Goal: Find contact information: Find contact information

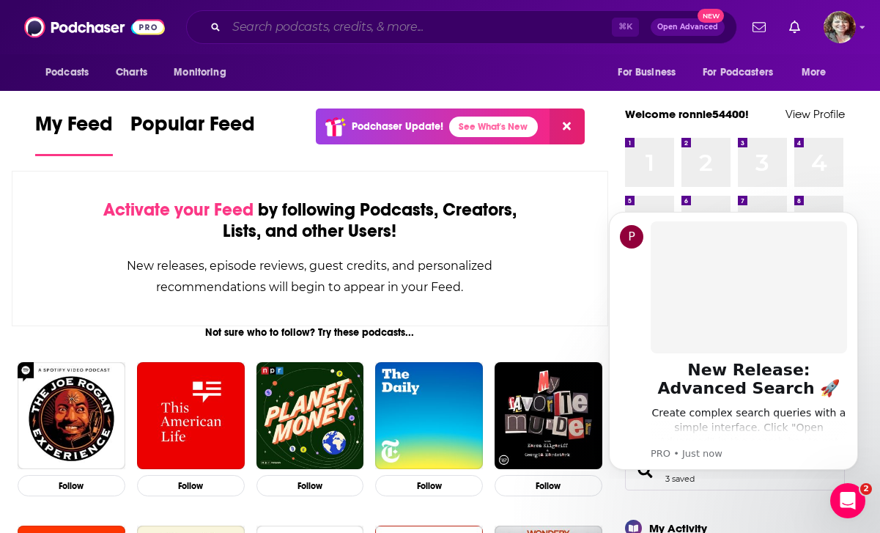
click at [363, 23] on input "Search podcasts, credits, & more..." at bounding box center [418, 26] width 385 height 23
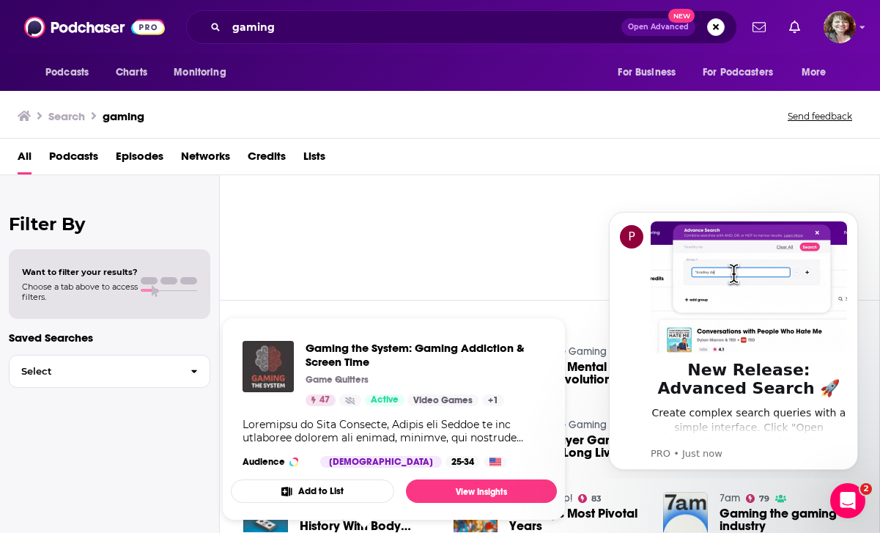
scroll to position [84, 0]
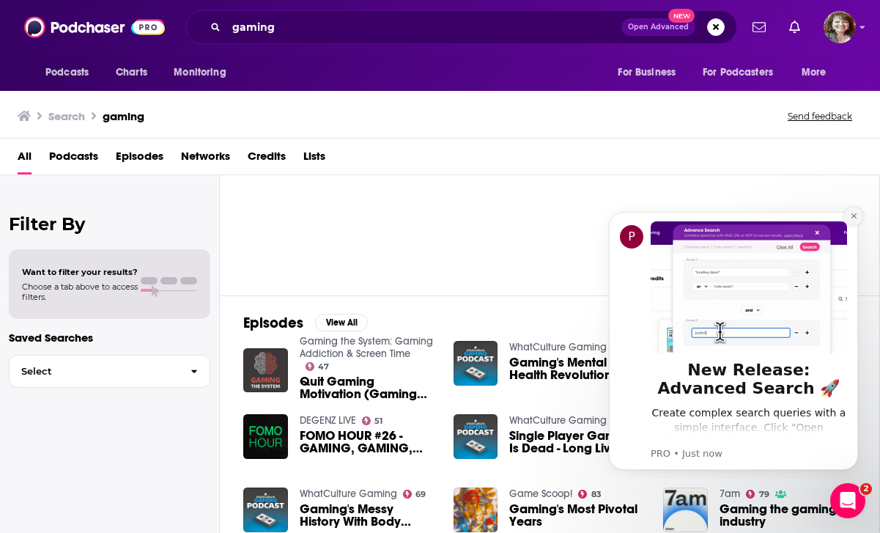
click at [856, 217] on icon "Dismiss notification" at bounding box center [854, 216] width 8 height 8
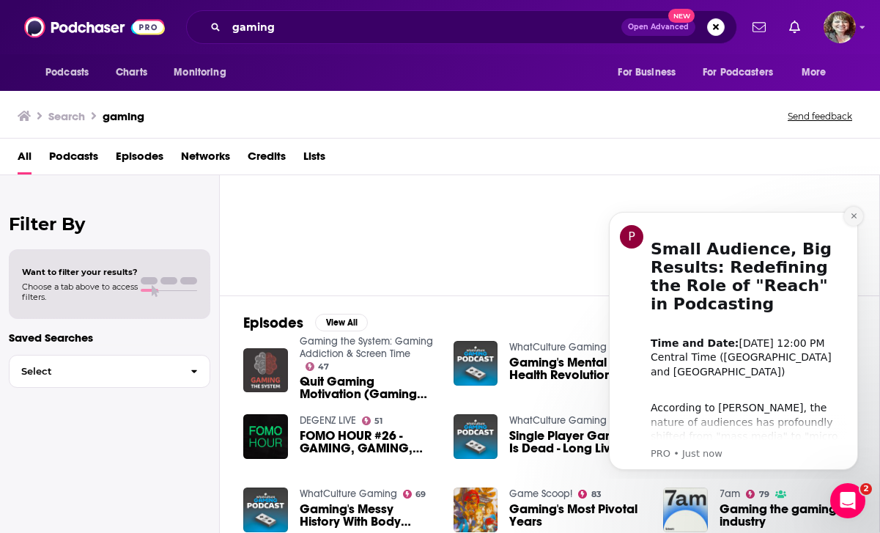
click at [851, 217] on icon "Dismiss notification" at bounding box center [854, 216] width 8 height 8
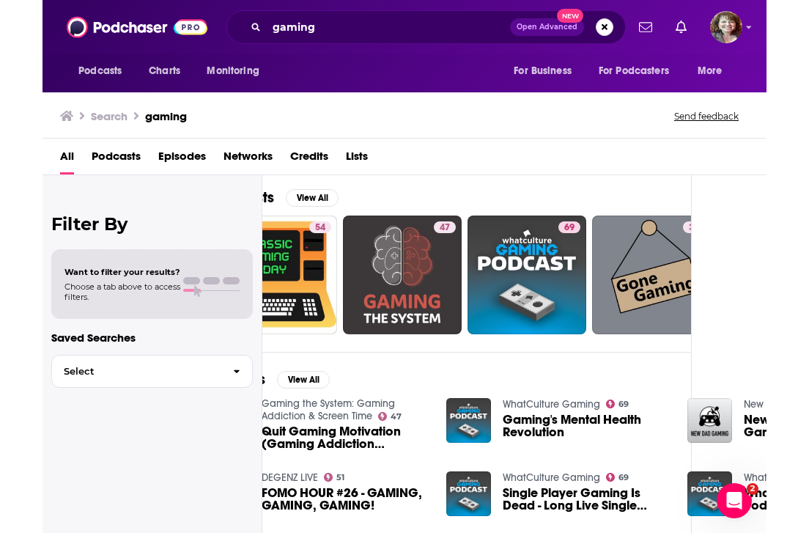
scroll to position [5, 75]
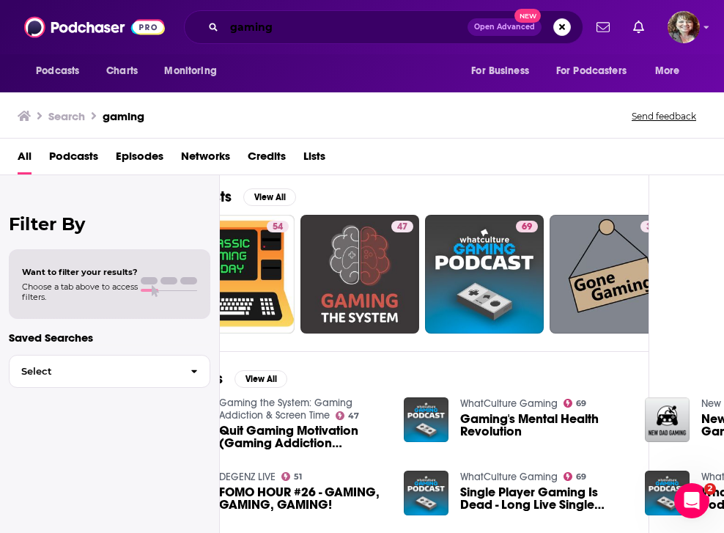
click at [308, 26] on input "gaming" at bounding box center [345, 26] width 243 height 23
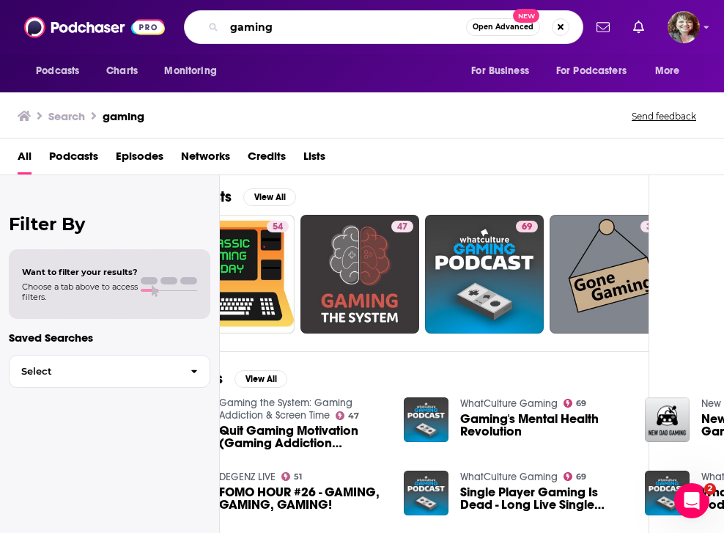
drag, startPoint x: 308, startPoint y: 26, endPoint x: 214, endPoint y: 22, distance: 93.8
click at [214, 22] on div "gaming Open Advanced New" at bounding box center [383, 27] width 399 height 34
paste input "Get Played"
type input "Get Played"
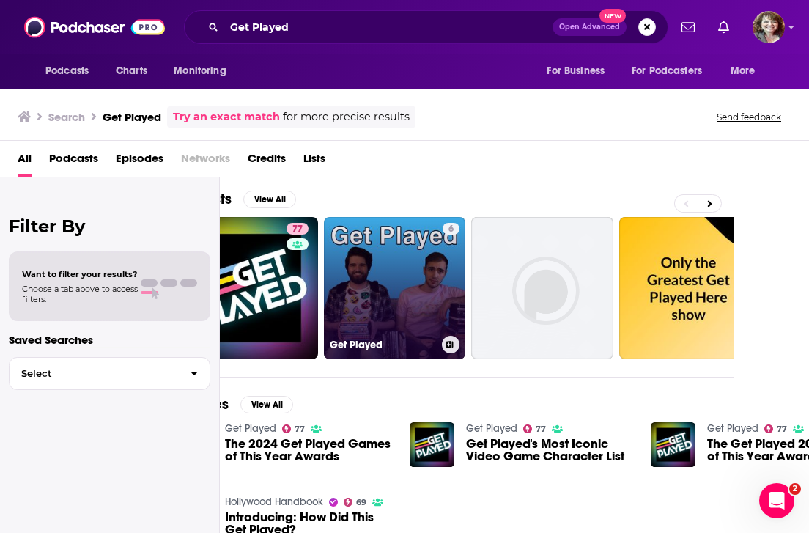
click at [414, 281] on link "6 Get Played" at bounding box center [395, 288] width 142 height 142
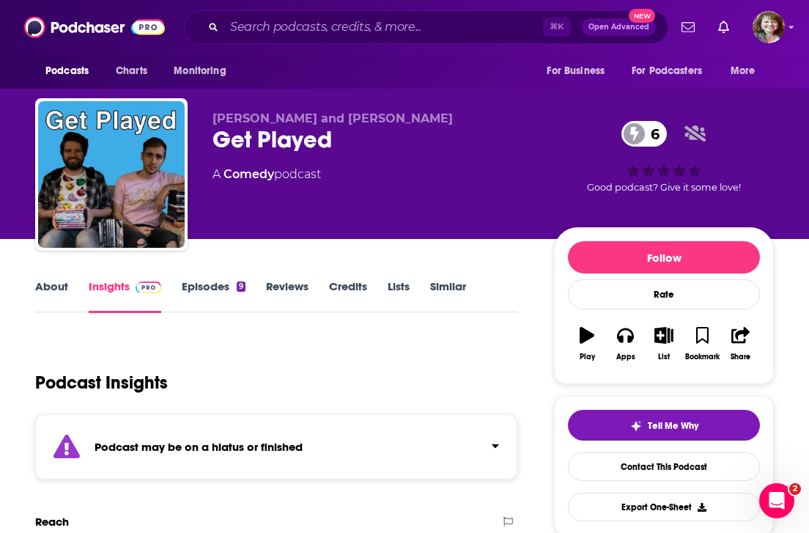
scroll to position [-1, 0]
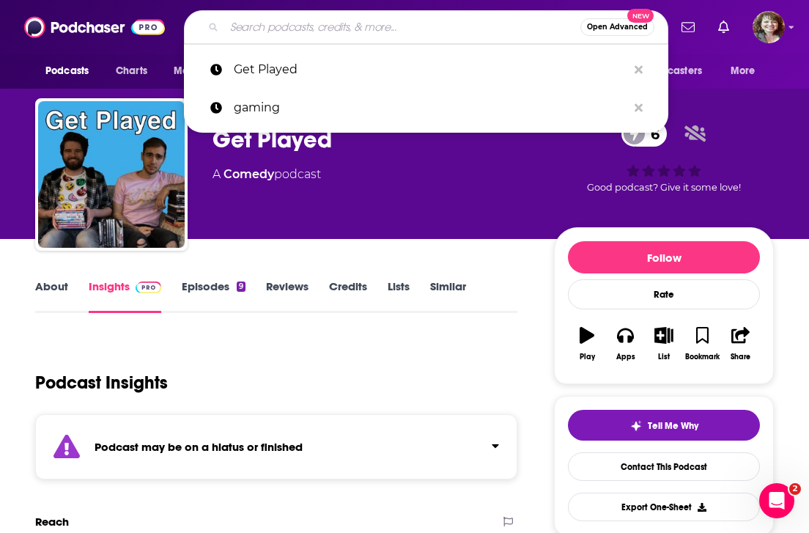
click at [252, 24] on input "Search podcasts, credits, & more..." at bounding box center [402, 26] width 356 height 23
paste input "One Life Left"
type input "One Life Left"
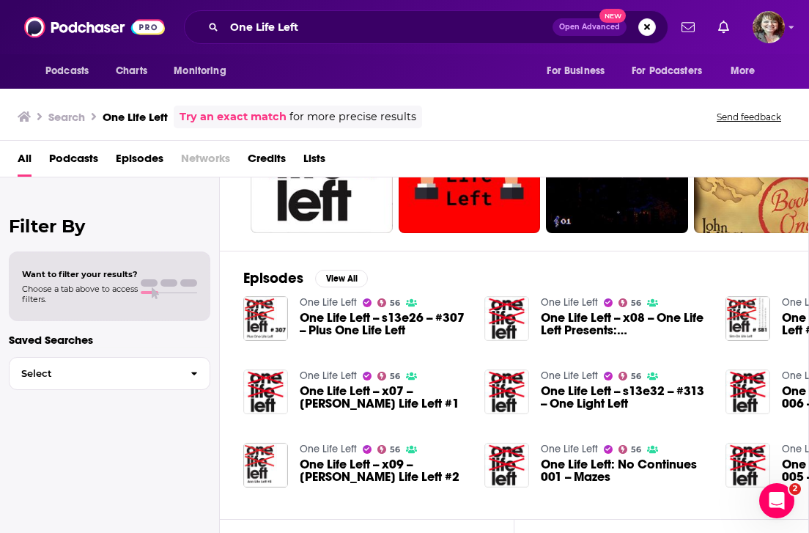
scroll to position [130, 0]
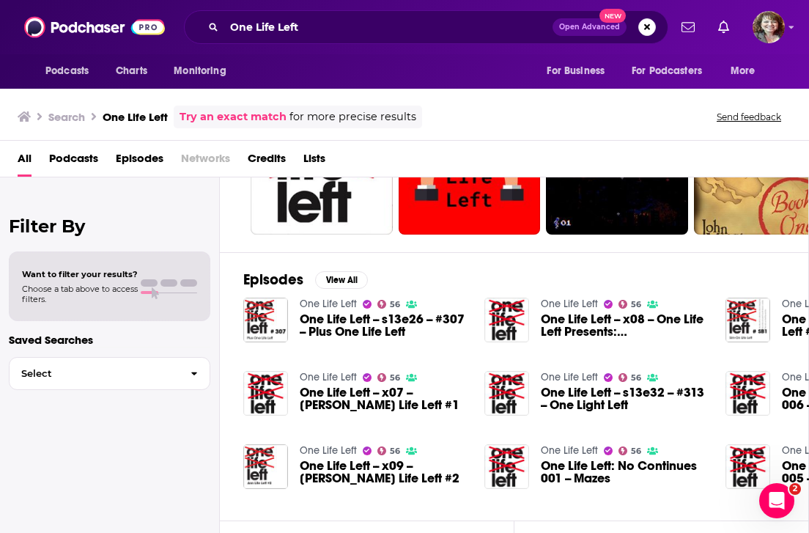
click at [334, 305] on link "One Life Left" at bounding box center [328, 303] width 57 height 12
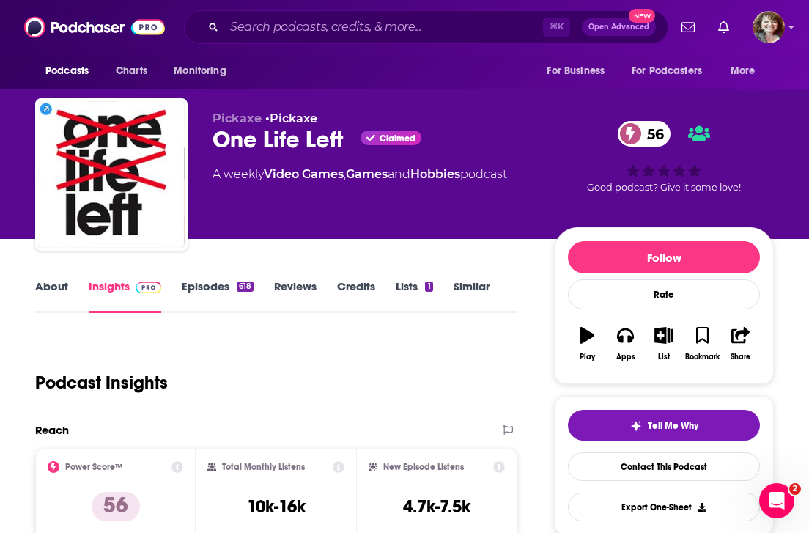
click at [414, 283] on link "Lists 1" at bounding box center [414, 296] width 37 height 34
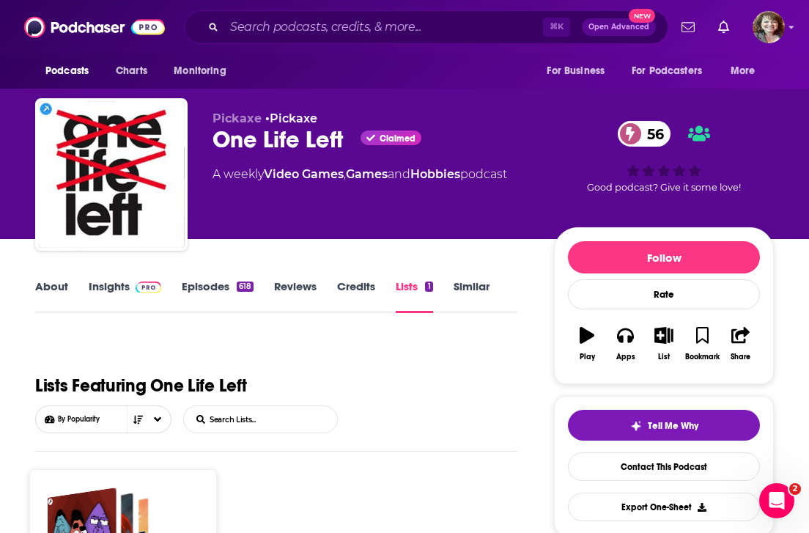
click at [232, 289] on link "Episodes 618" at bounding box center [218, 296] width 72 height 34
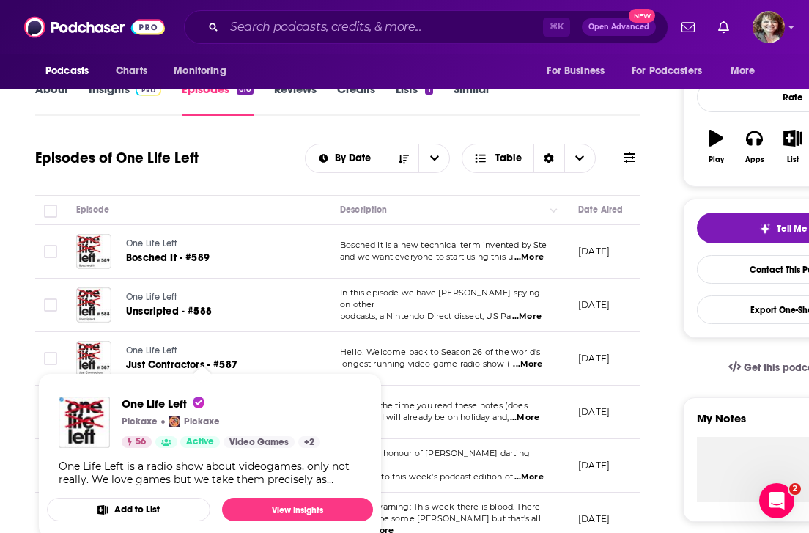
scroll to position [227, 0]
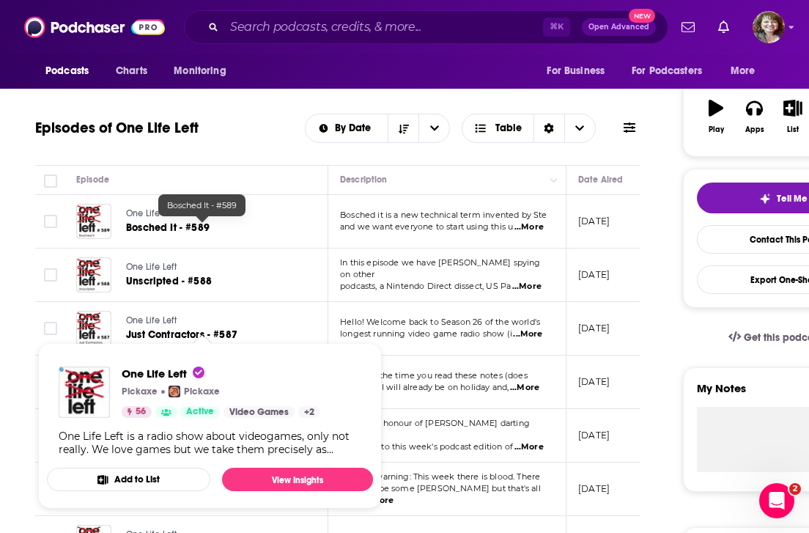
click at [150, 221] on link "Bosched It - #589" at bounding box center [202, 227] width 152 height 15
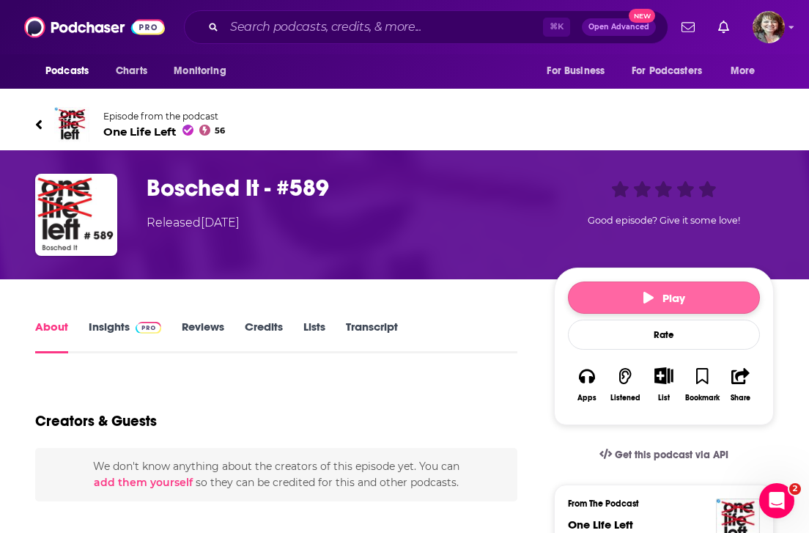
click at [637, 294] on button "Play" at bounding box center [664, 297] width 192 height 32
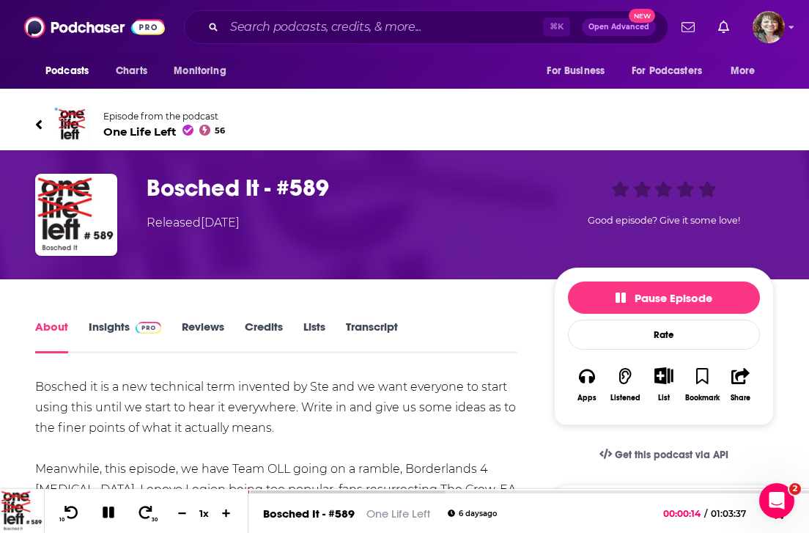
click at [210, 330] on link "Reviews" at bounding box center [203, 336] width 42 height 34
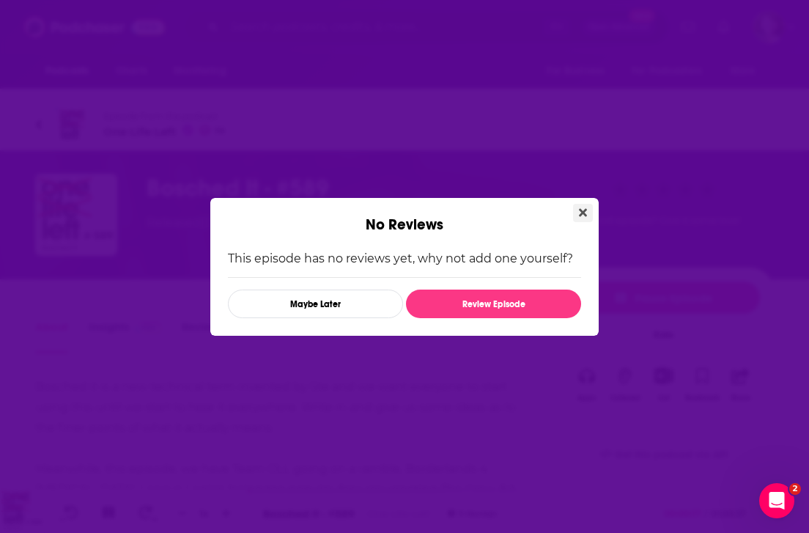
click at [585, 213] on icon "Close" at bounding box center [583, 212] width 8 height 8
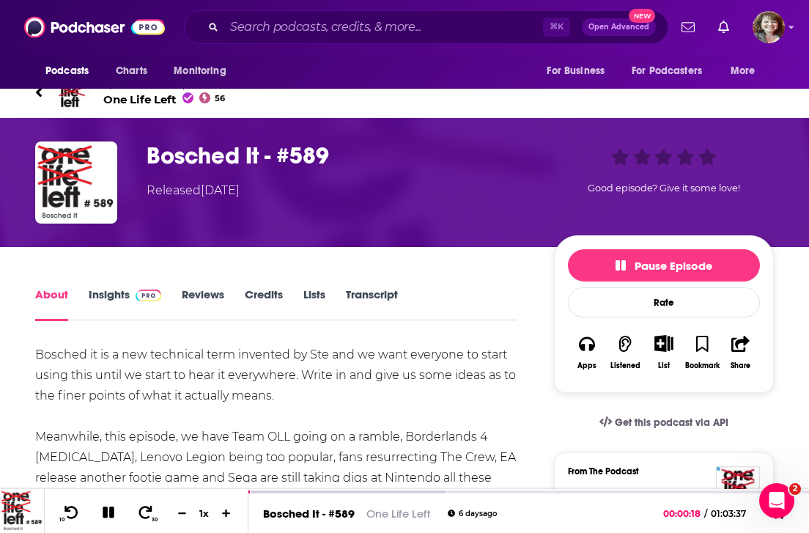
scroll to position [34, 0]
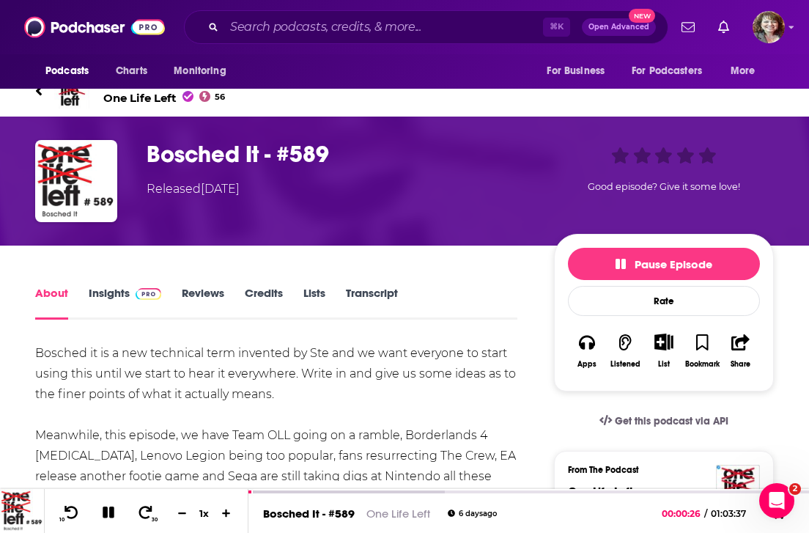
click at [112, 293] on link "Insights" at bounding box center [125, 303] width 73 height 34
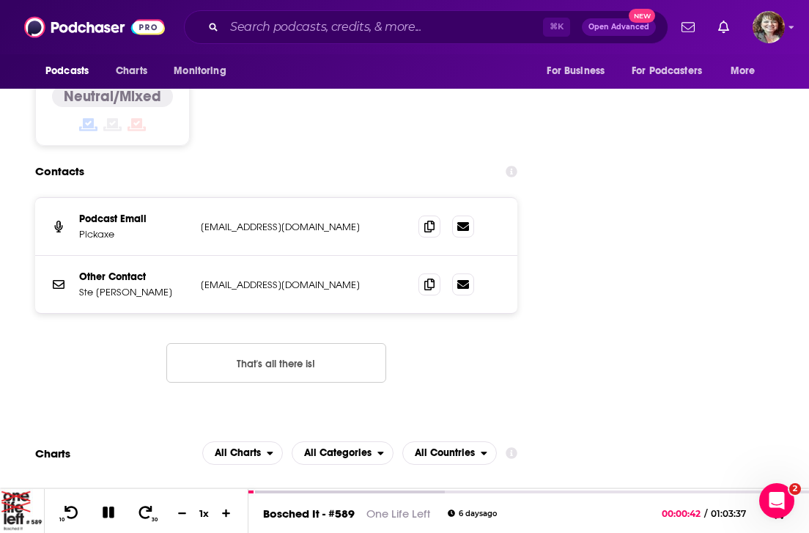
scroll to position [1648, 0]
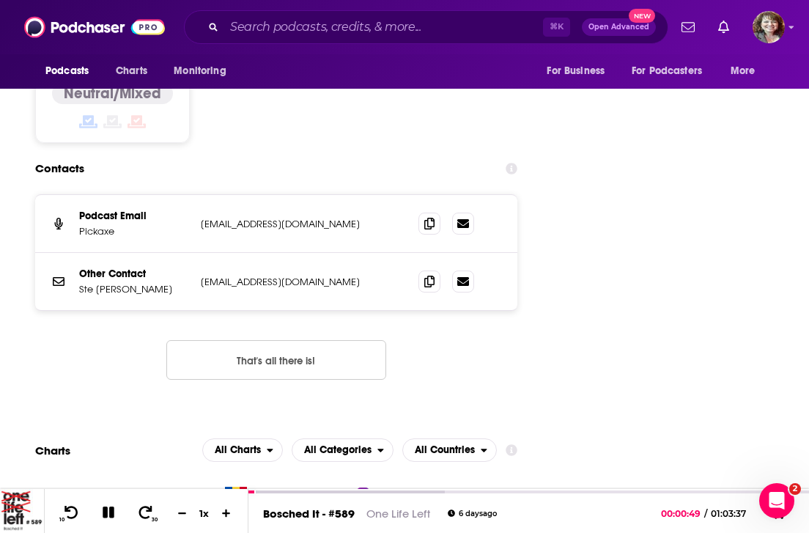
click at [262, 218] on p "[EMAIL_ADDRESS][DOMAIN_NAME]" at bounding box center [298, 224] width 194 height 12
click at [427, 217] on icon at bounding box center [429, 223] width 10 height 12
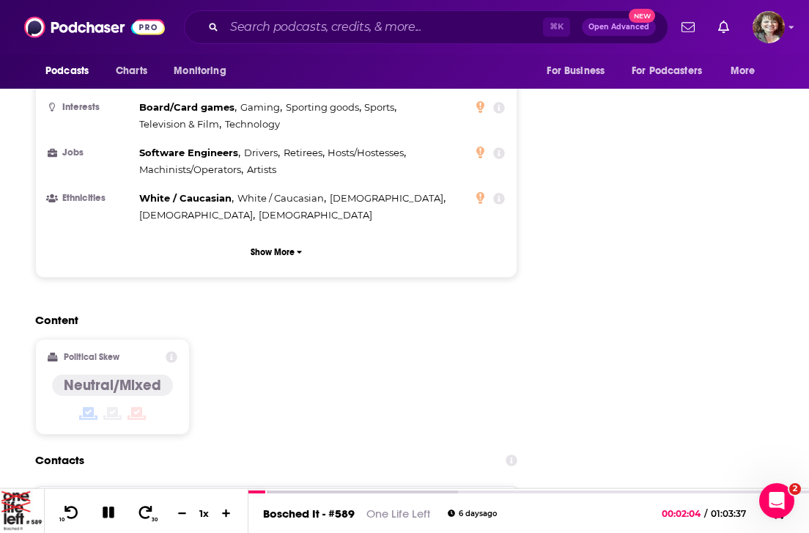
scroll to position [1148, 0]
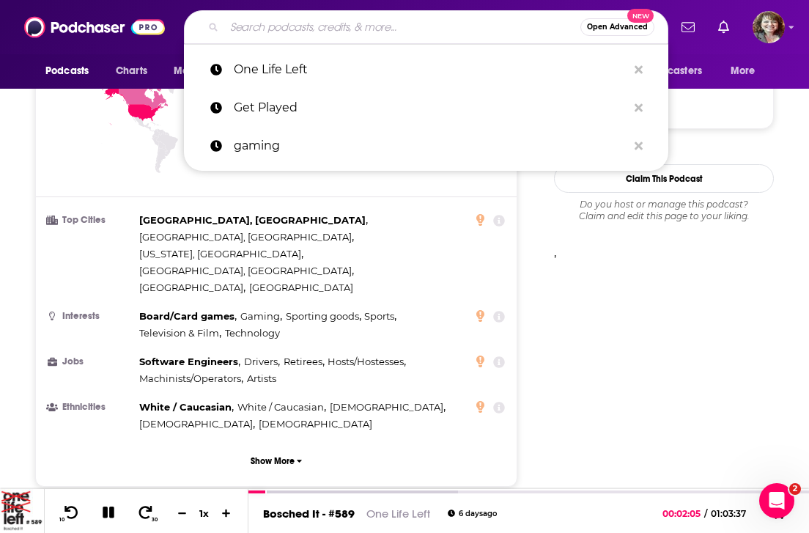
click at [316, 26] on input "Search podcasts, credits, & more..." at bounding box center [402, 26] width 356 height 23
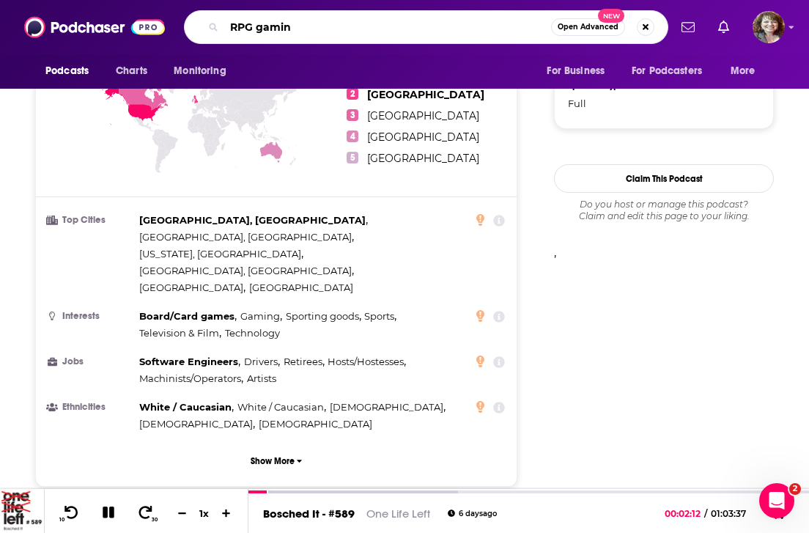
type input "RPG gaming"
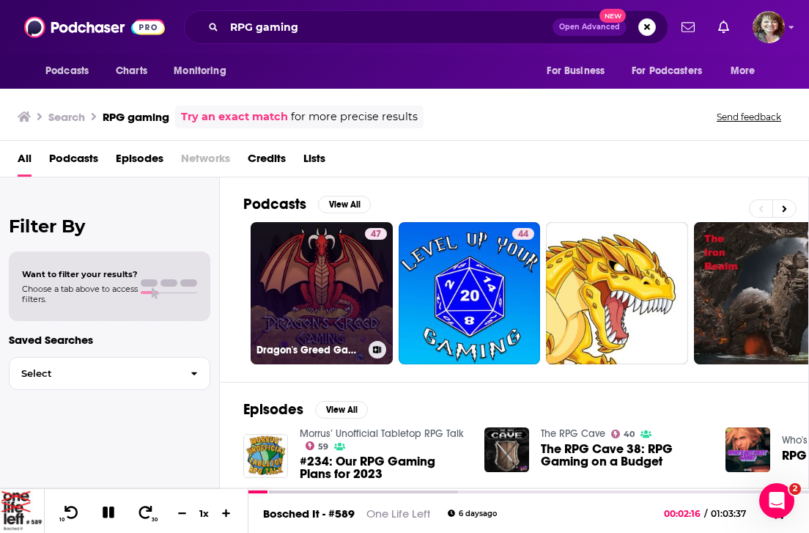
click at [312, 316] on link "47 Dragon's Greed Gaming - RPG Actual Play Series" at bounding box center [322, 293] width 142 height 142
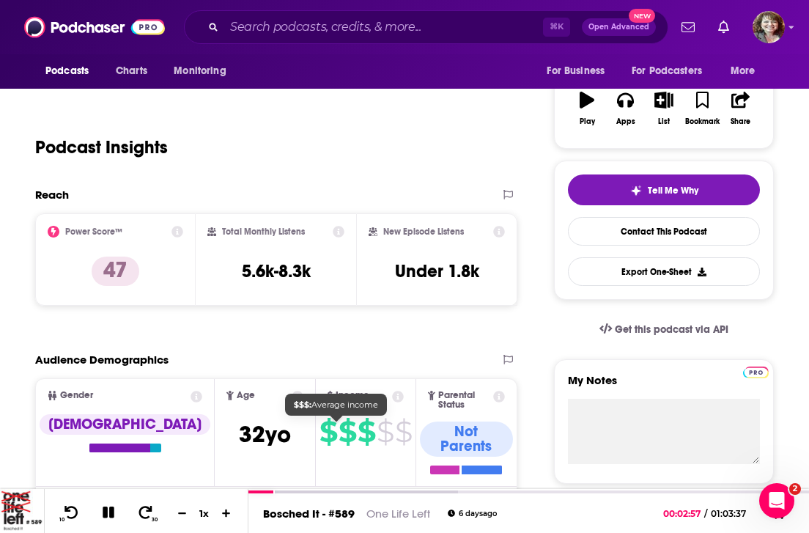
scroll to position [9, 0]
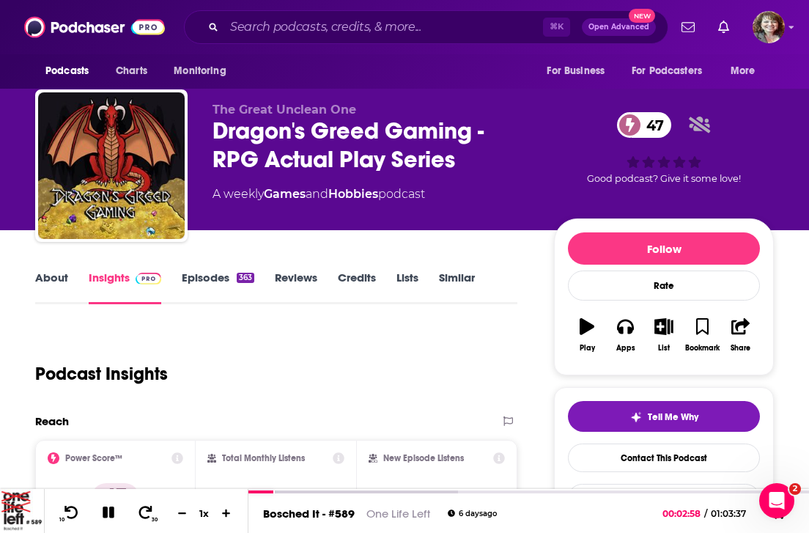
click at [211, 278] on link "Episodes 363" at bounding box center [218, 287] width 73 height 34
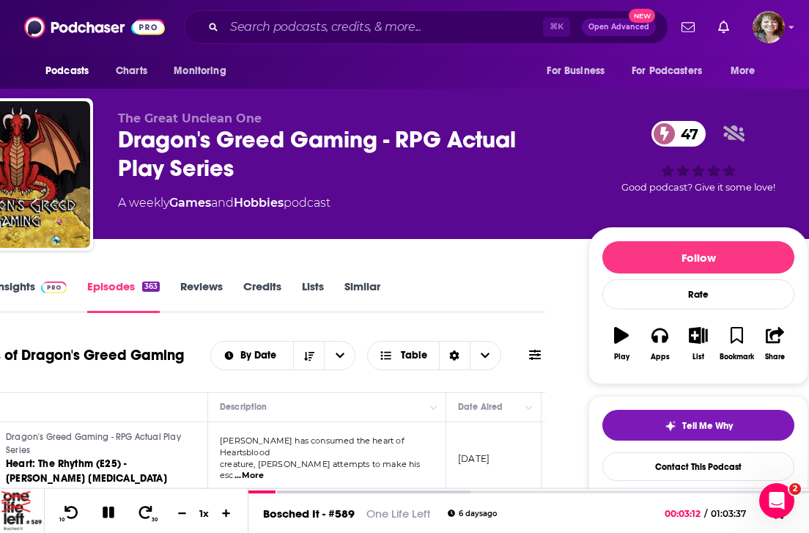
scroll to position [0, 94]
click at [210, 289] on link "Reviews" at bounding box center [201, 296] width 42 height 34
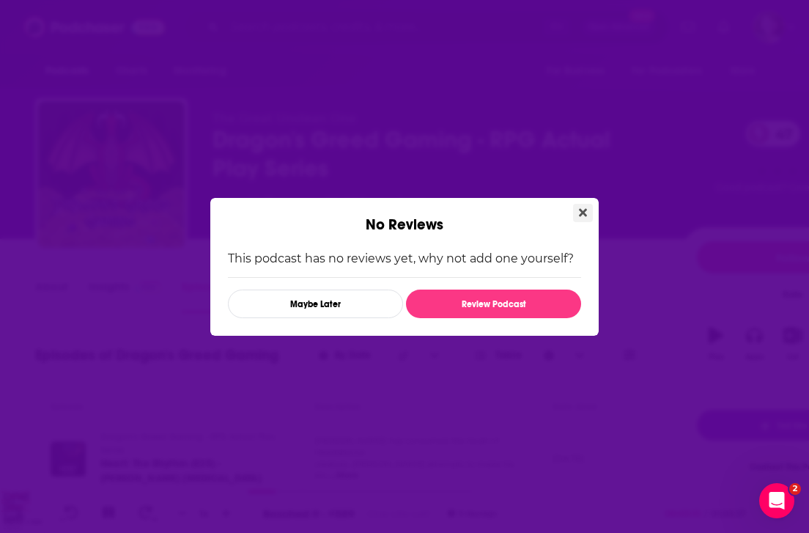
click at [586, 208] on icon "Close" at bounding box center [583, 213] width 8 height 12
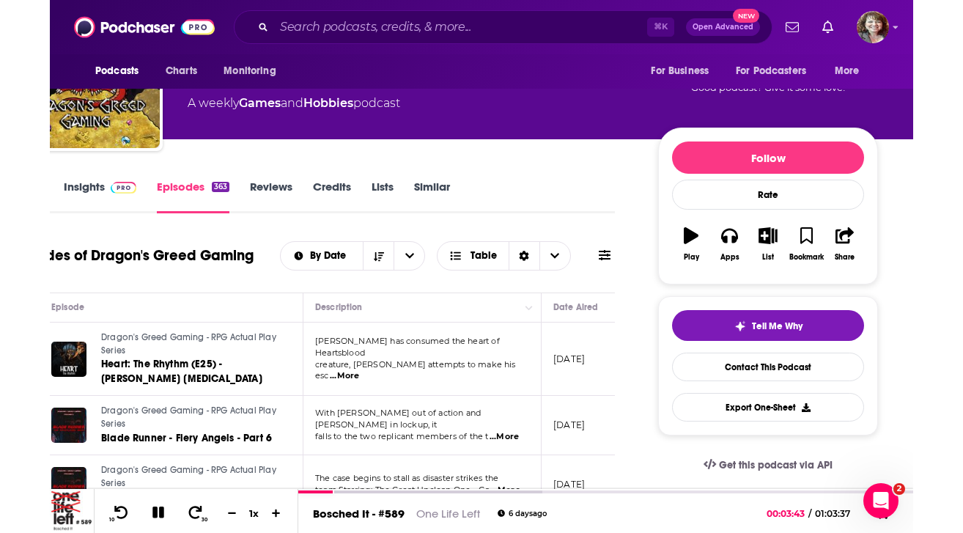
scroll to position [100, 0]
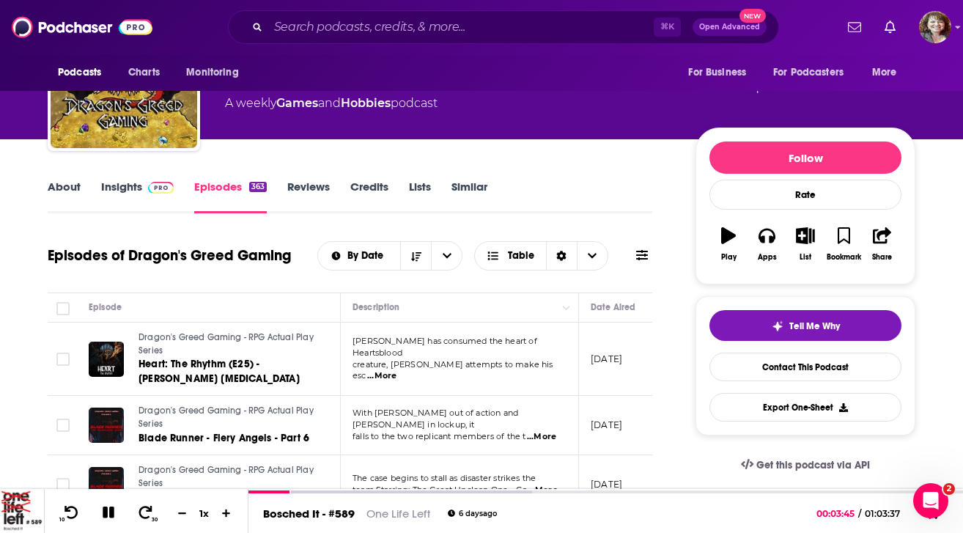
click at [64, 190] on link "About" at bounding box center [64, 196] width 33 height 34
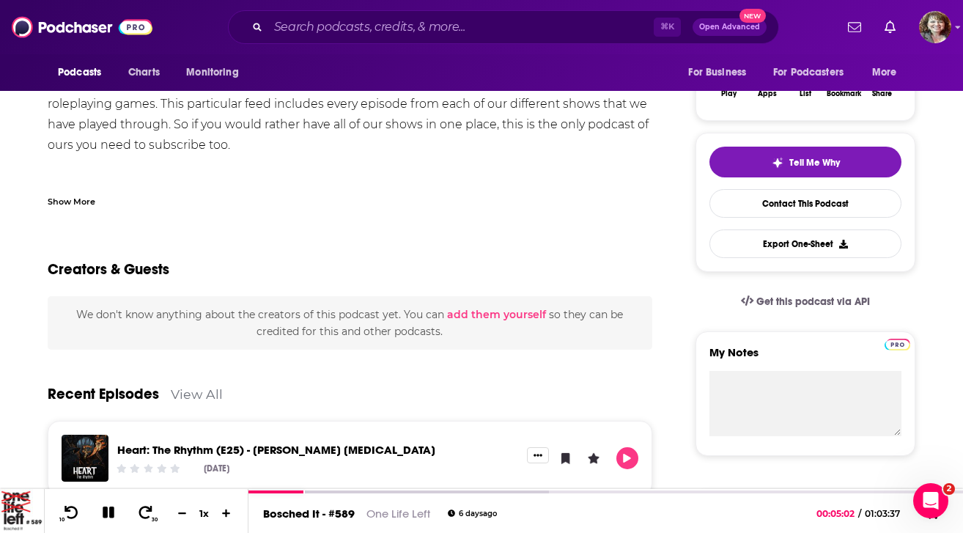
scroll to position [272, 0]
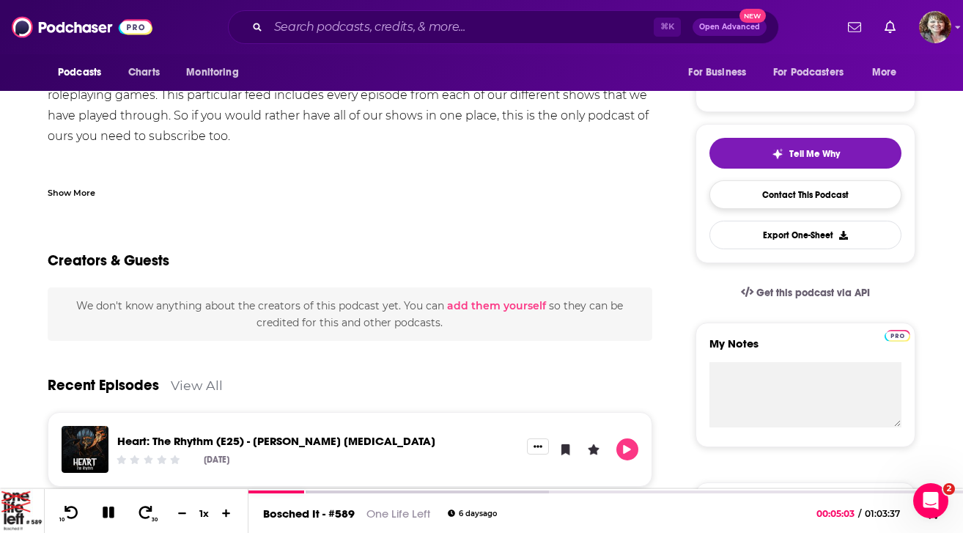
click at [791, 188] on link "Contact This Podcast" at bounding box center [805, 194] width 192 height 29
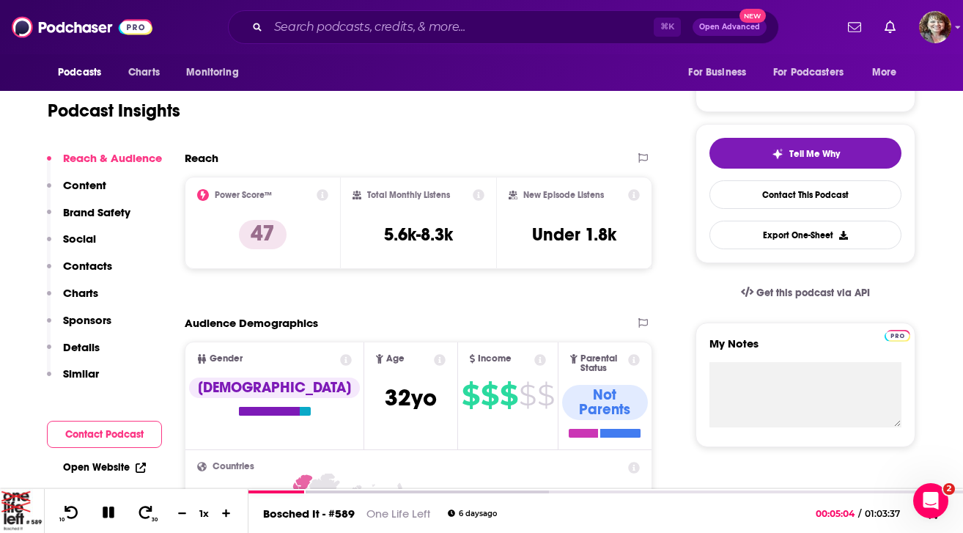
scroll to position [1502, 0]
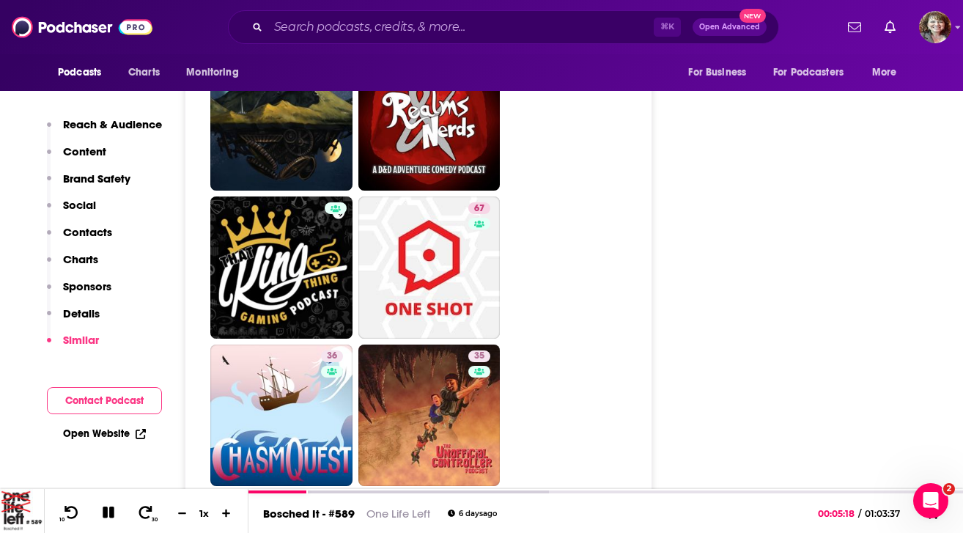
click at [79, 407] on button "Contact Podcast" at bounding box center [104, 400] width 115 height 27
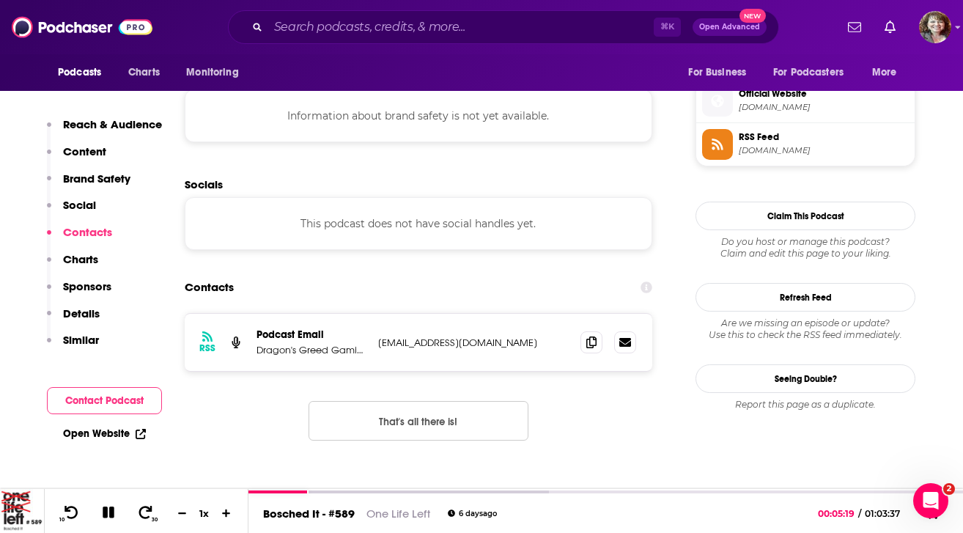
scroll to position [1300, 0]
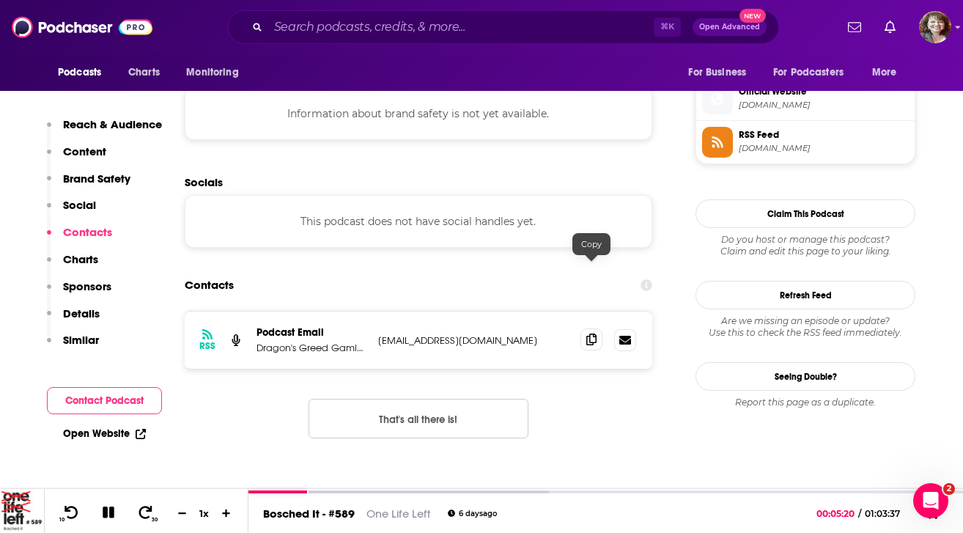
click at [587, 333] on icon at bounding box center [591, 339] width 10 height 12
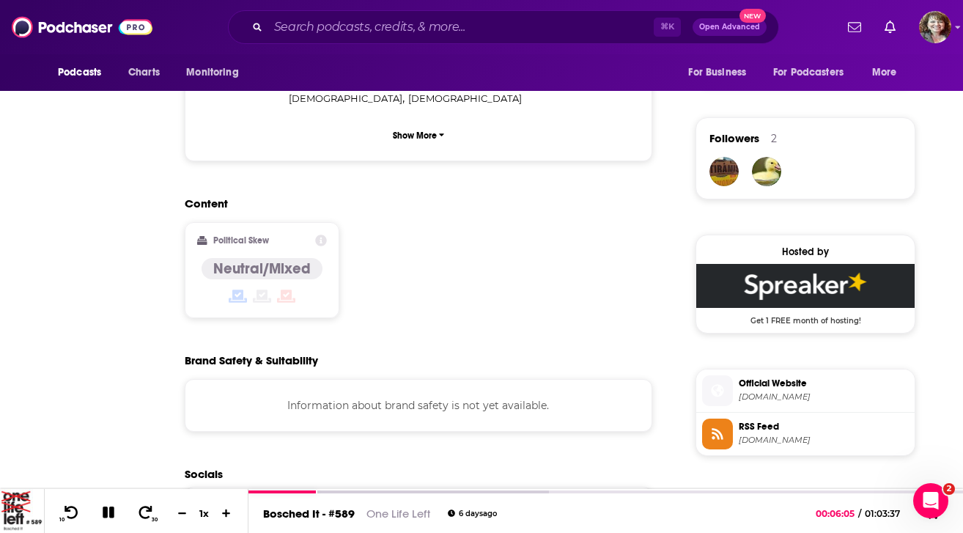
scroll to position [146, 0]
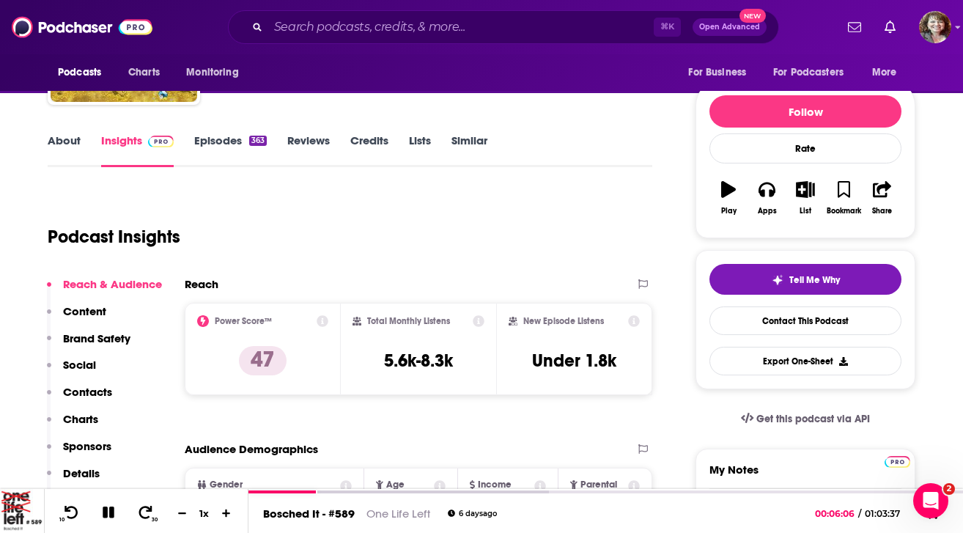
click at [730, 187] on icon "button" at bounding box center [728, 189] width 15 height 16
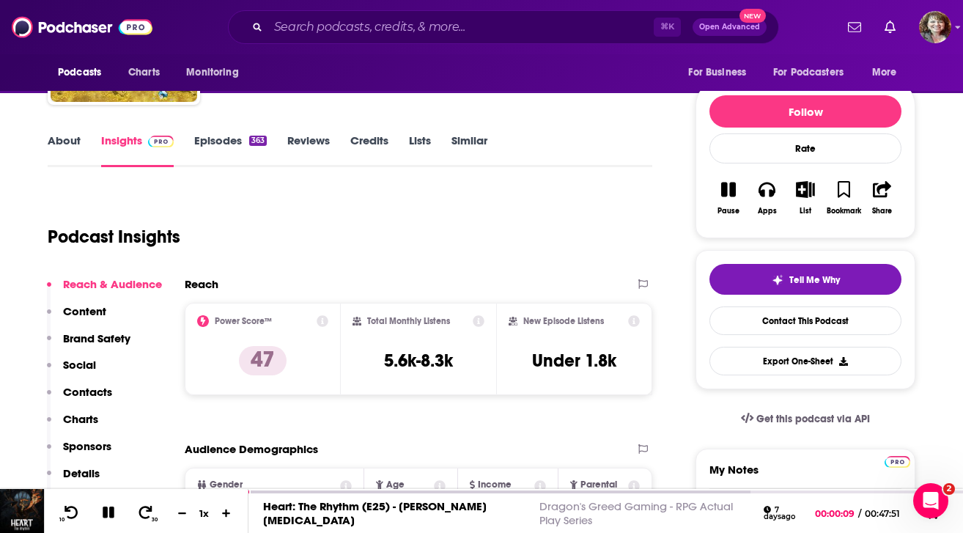
click at [56, 141] on link "About" at bounding box center [64, 150] width 33 height 34
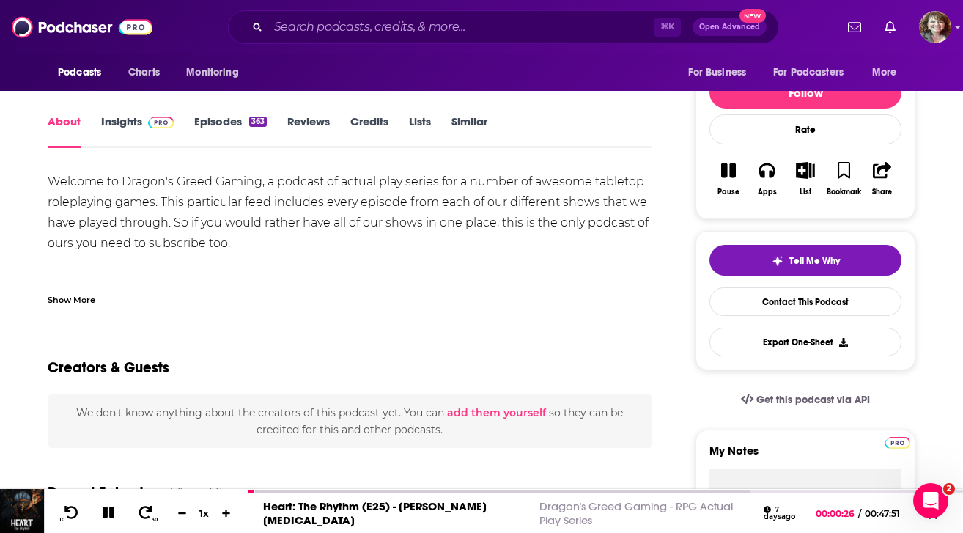
scroll to position [254, 0]
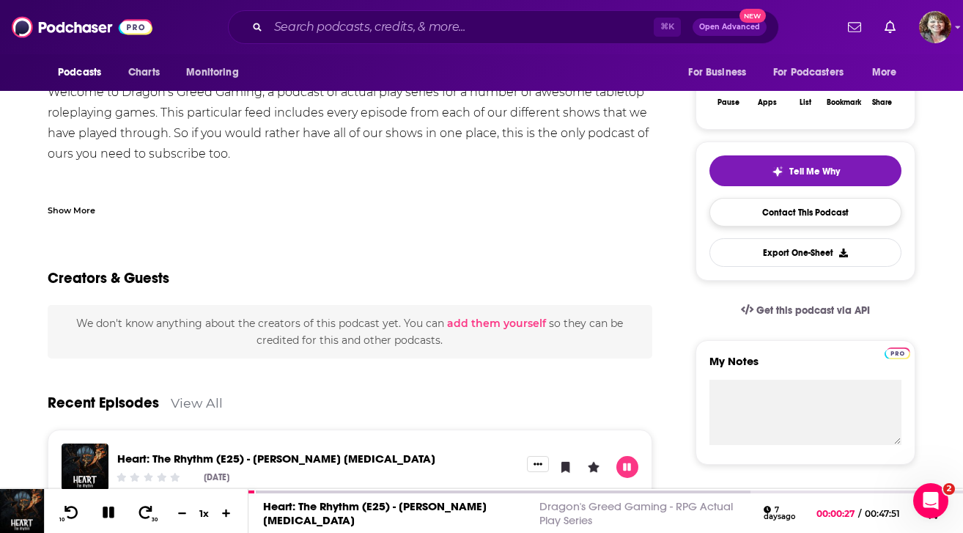
click at [832, 210] on link "Contact This Podcast" at bounding box center [805, 212] width 192 height 29
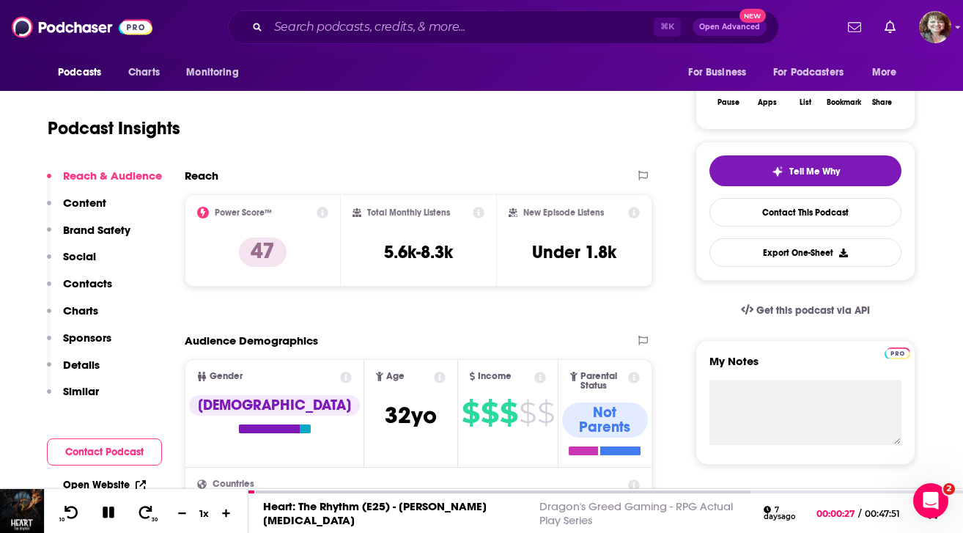
scroll to position [1502, 0]
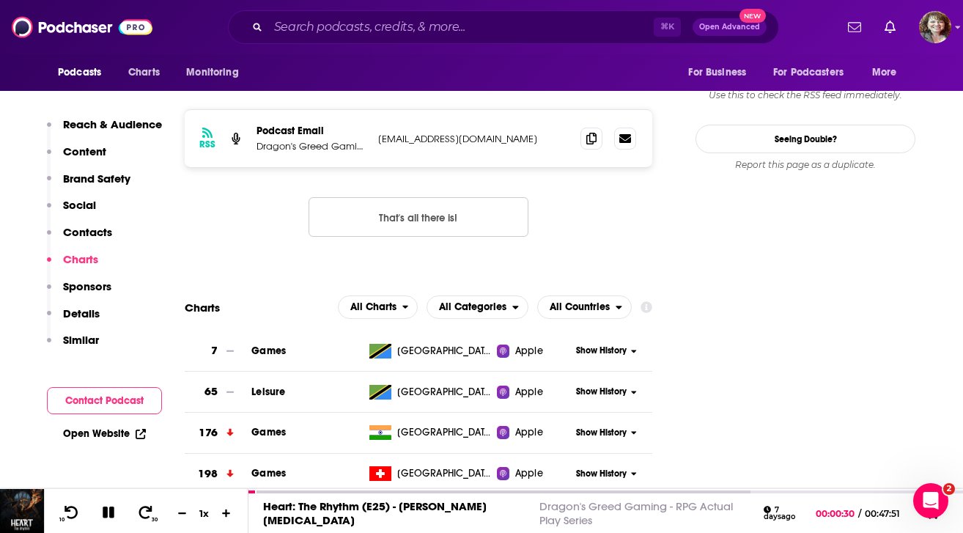
click at [122, 404] on button "Contact Podcast" at bounding box center [104, 400] width 115 height 27
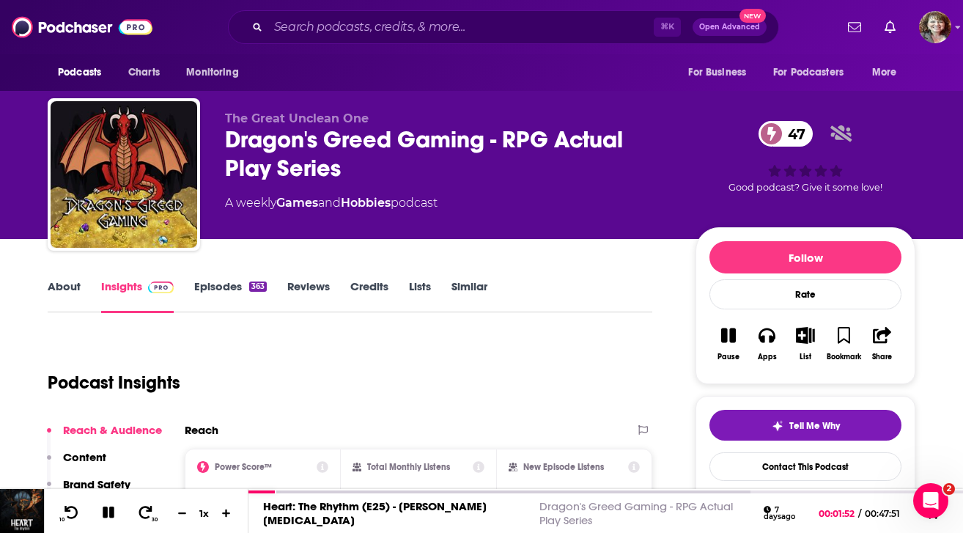
scroll to position [0, 0]
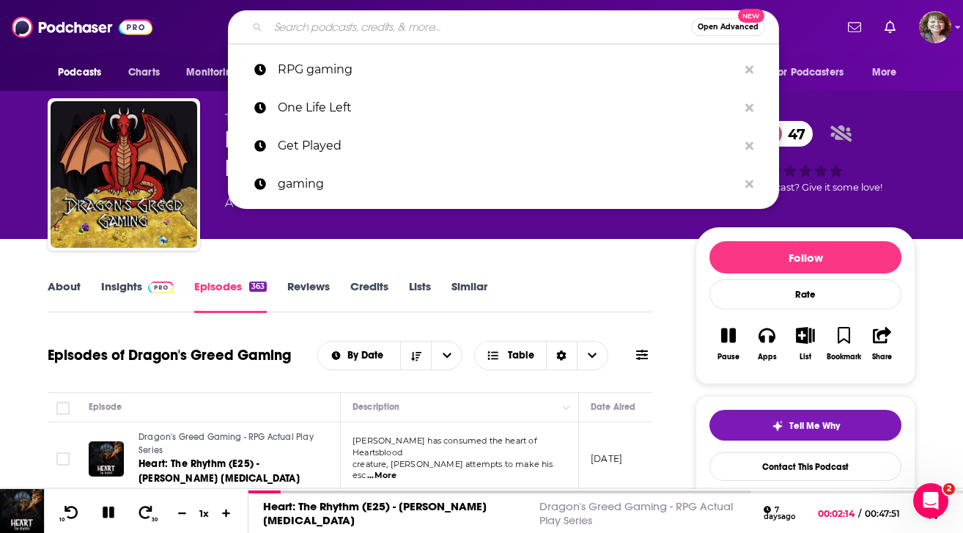
click at [325, 30] on input "Search podcasts, credits, & more..." at bounding box center [479, 26] width 423 height 23
click at [365, 32] on input "Search podcasts, credits, & more..." at bounding box center [479, 26] width 423 height 23
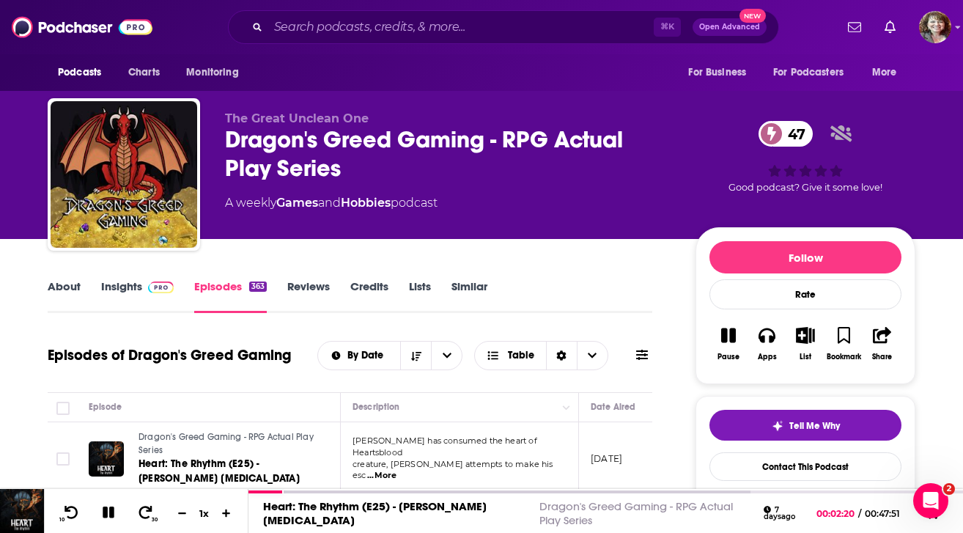
click at [456, 12] on div "⌘ K Open Advanced New" at bounding box center [503, 27] width 551 height 34
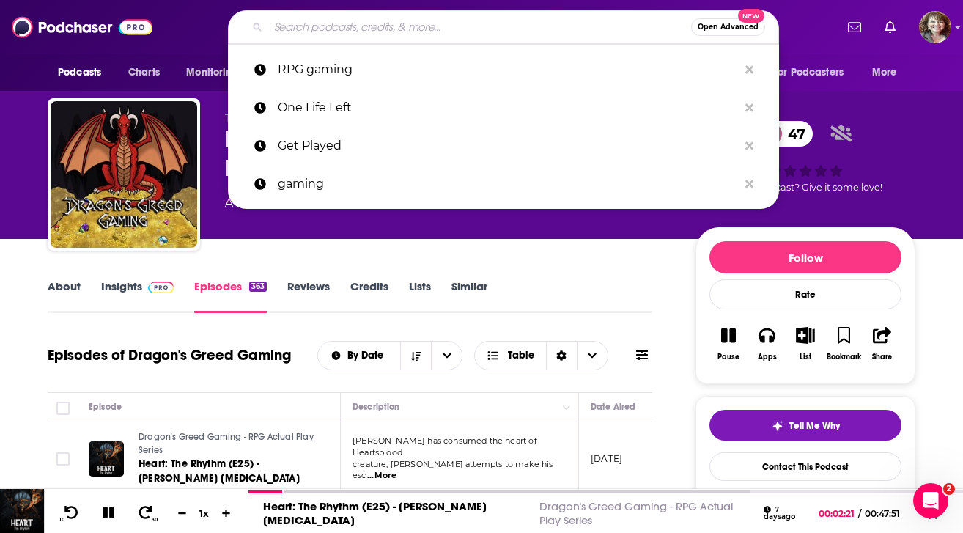
click at [431, 24] on input "Search podcasts, credits, & more..." at bounding box center [479, 26] width 423 height 23
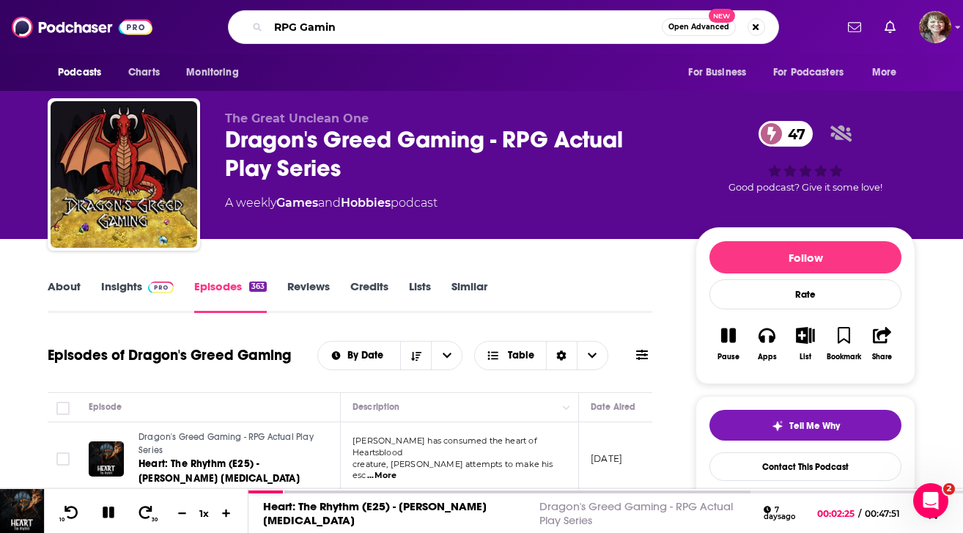
type input "RPG Gaming"
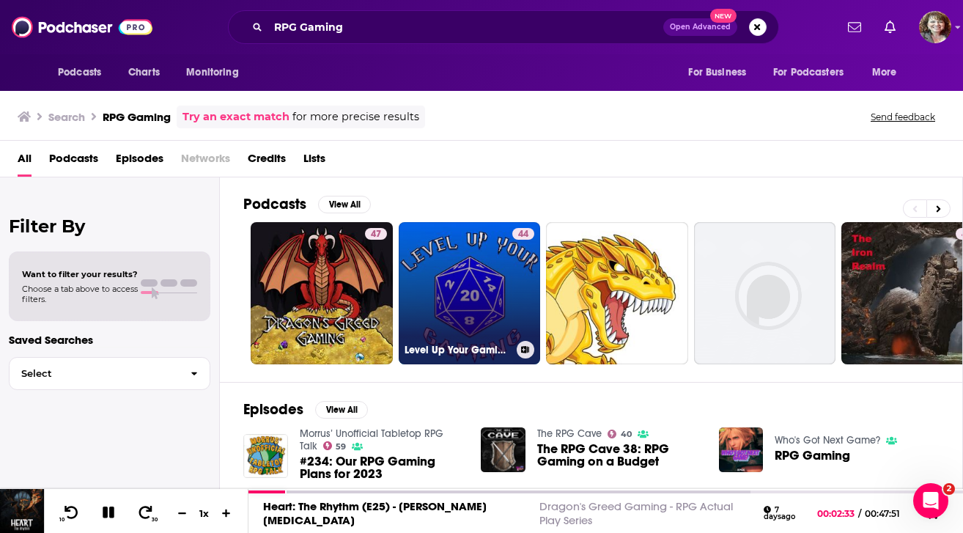
click at [470, 320] on link "44 Level Up Your Gaming: Tabletop RPG Podcast" at bounding box center [469, 293] width 142 height 142
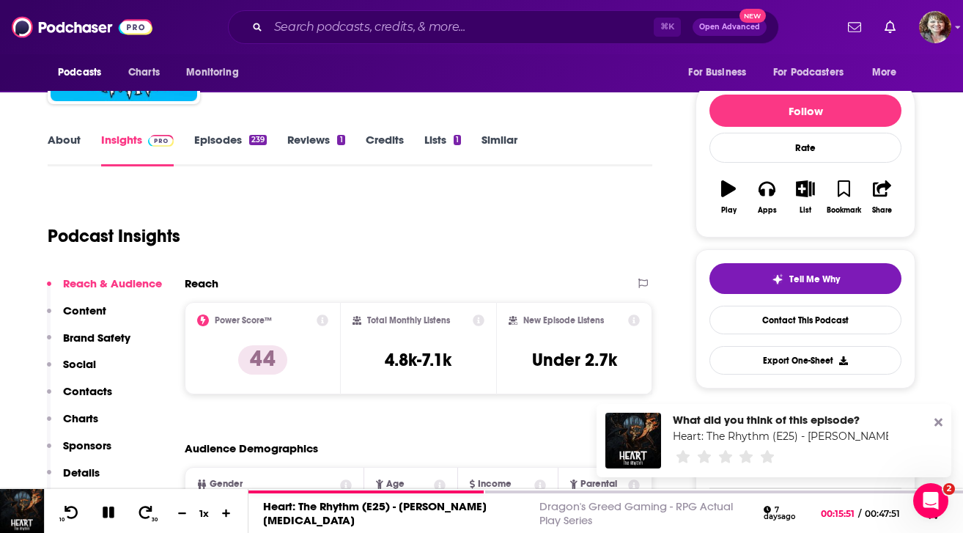
scroll to position [249, 0]
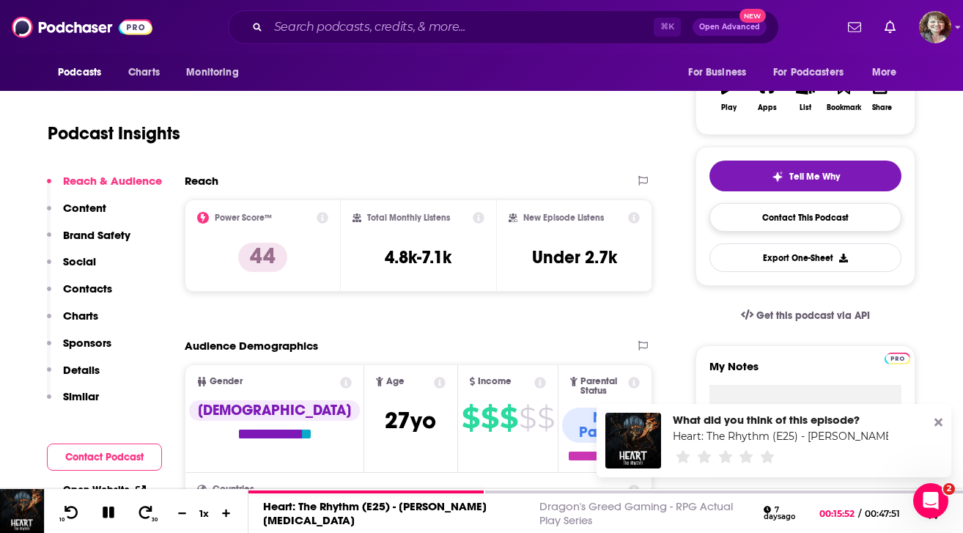
click at [804, 220] on link "Contact This Podcast" at bounding box center [805, 217] width 192 height 29
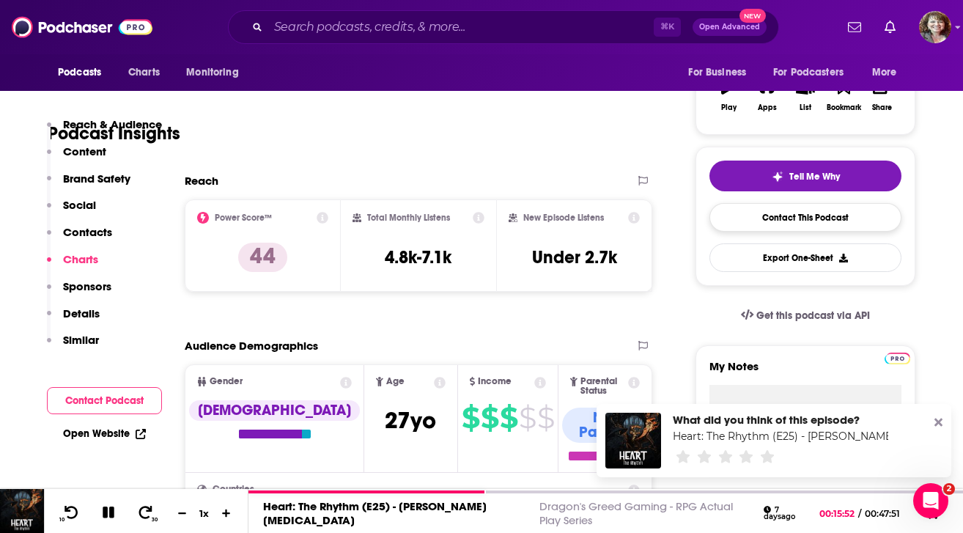
scroll to position [1531, 0]
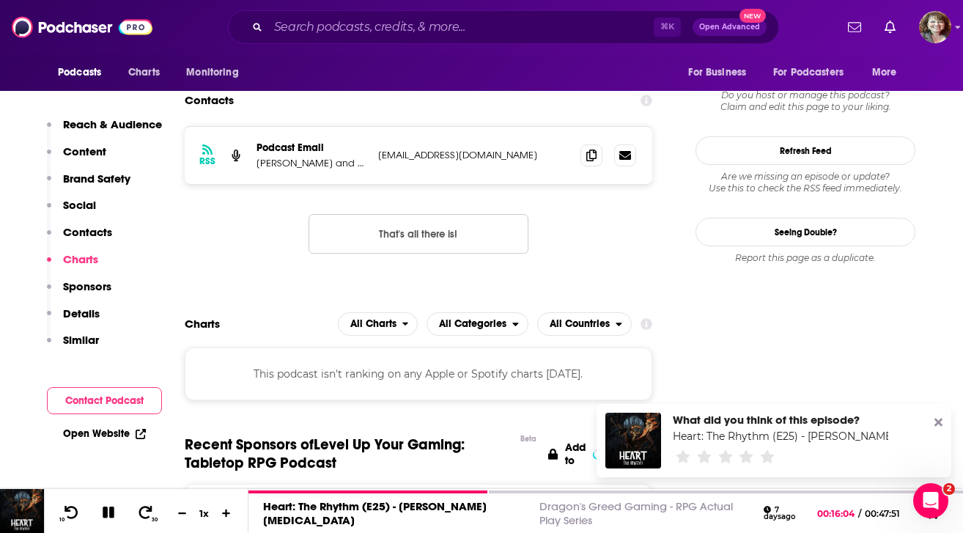
click at [879, 418] on icon at bounding box center [938, 422] width 8 height 12
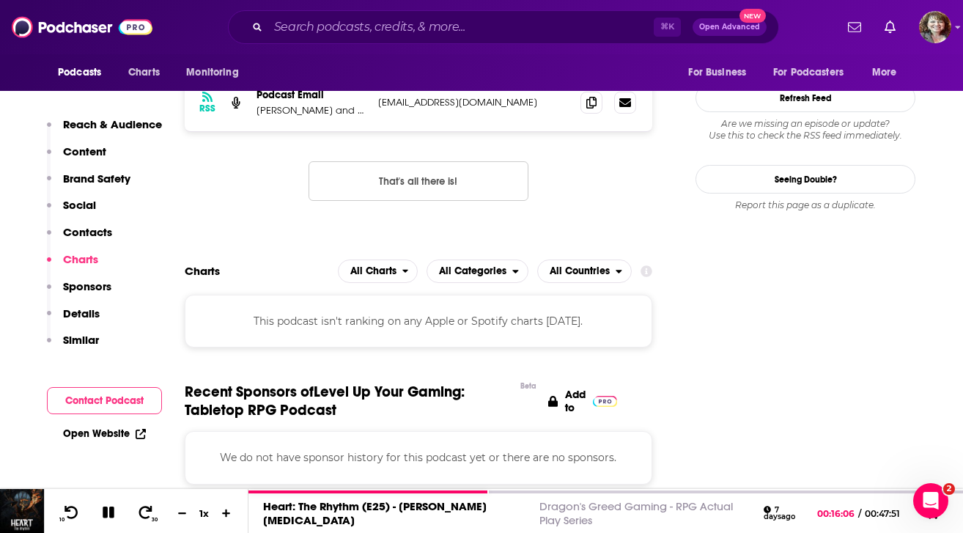
scroll to position [1586, 0]
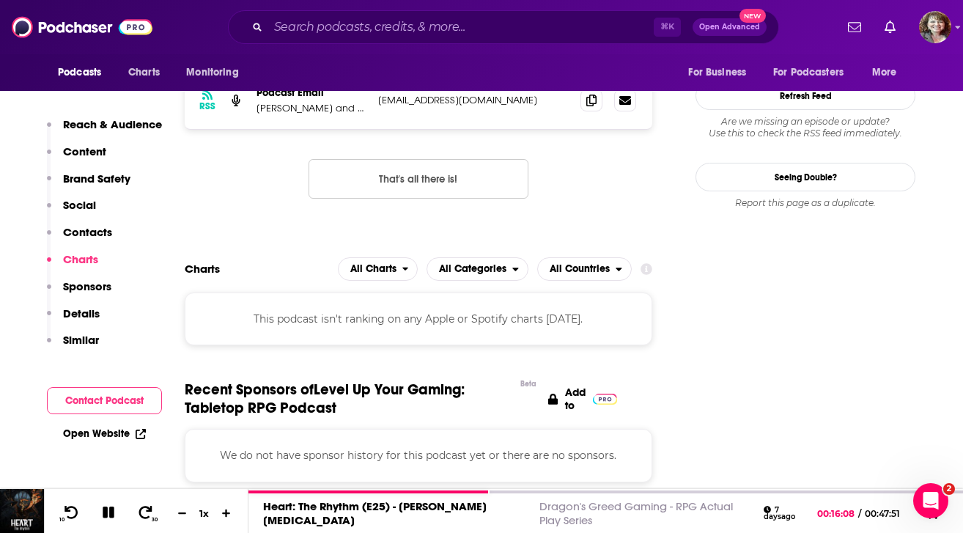
click at [100, 398] on button "Contact Podcast" at bounding box center [104, 400] width 115 height 27
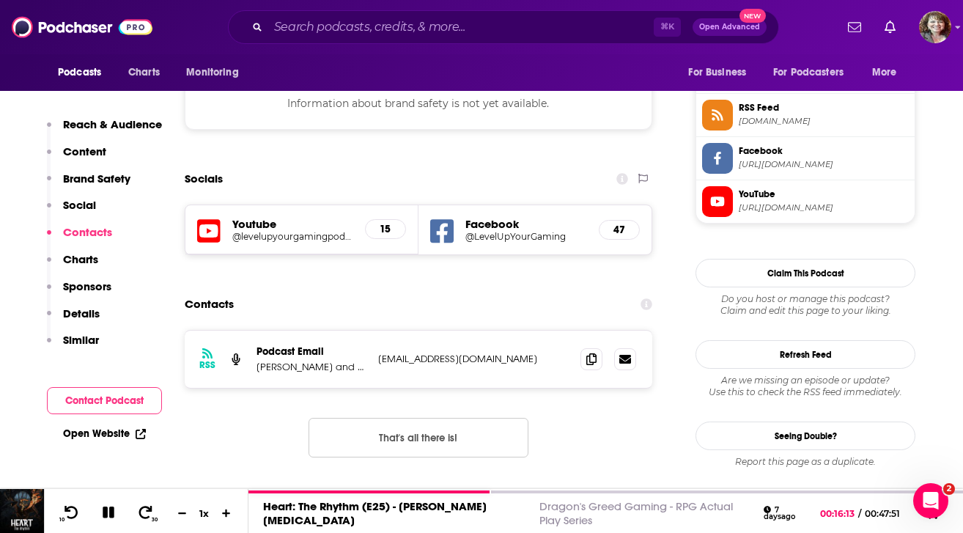
click at [516, 352] on p "[EMAIL_ADDRESS][DOMAIN_NAME]" at bounding box center [473, 358] width 190 height 12
click at [629, 354] on icon at bounding box center [625, 358] width 12 height 9
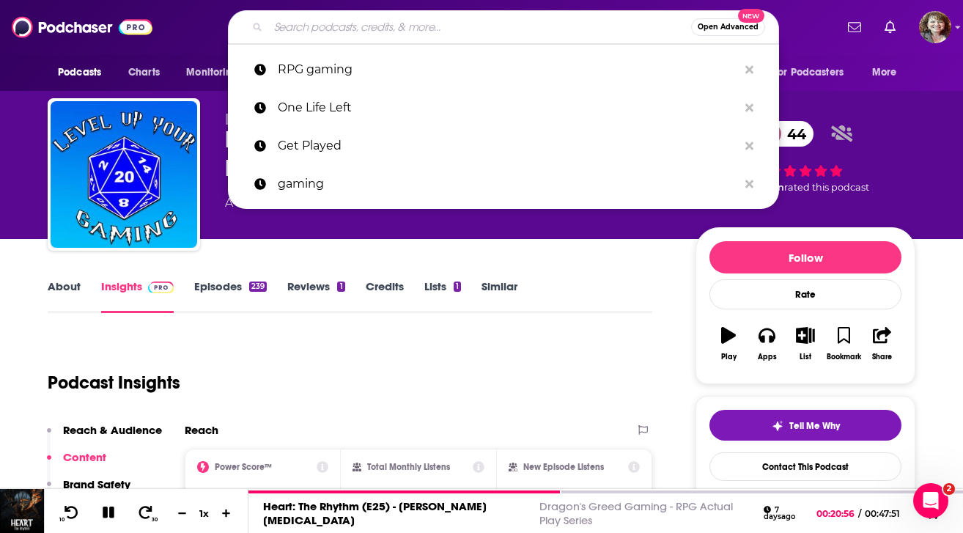
scroll to position [0, 0]
click at [333, 34] on input "Search podcasts, credits, & more..." at bounding box center [479, 26] width 423 height 23
click at [412, 29] on input "Search podcasts, credits, & more..." at bounding box center [479, 26] width 423 height 23
click at [348, 29] on input "Search podcasts, credits, & more..." at bounding box center [479, 26] width 423 height 23
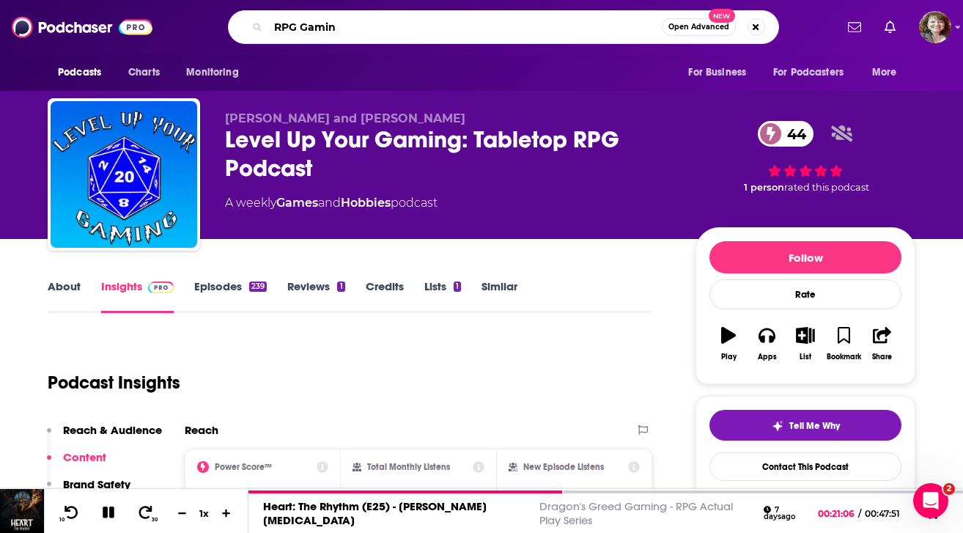
type input "RPG Gaming"
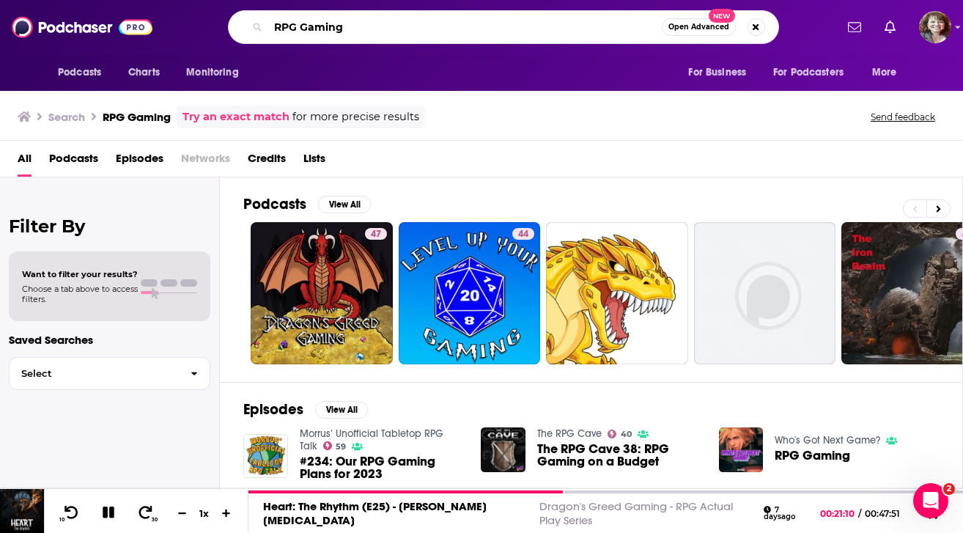
click at [376, 26] on input "RPG Gaming" at bounding box center [464, 26] width 393 height 23
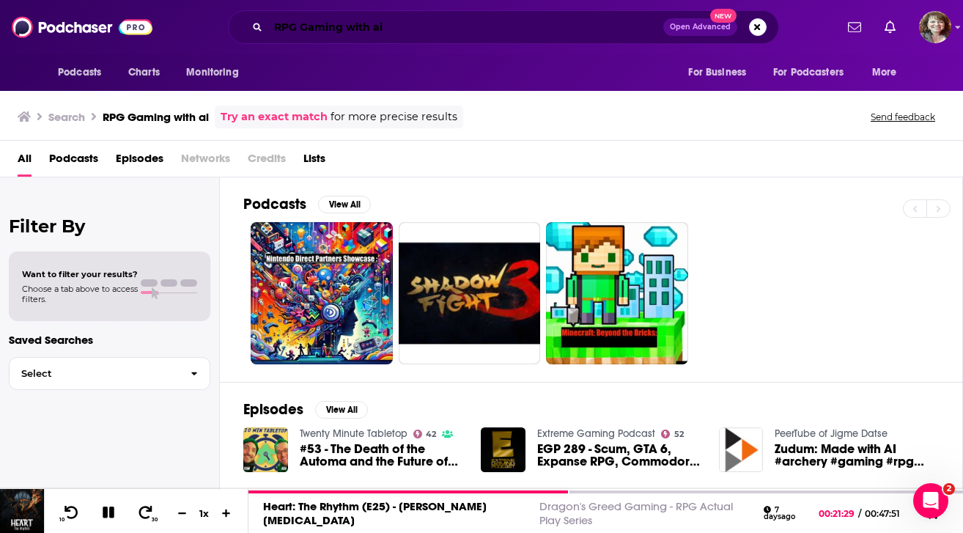
click at [400, 28] on input "RPG Gaming with ai" at bounding box center [465, 26] width 395 height 23
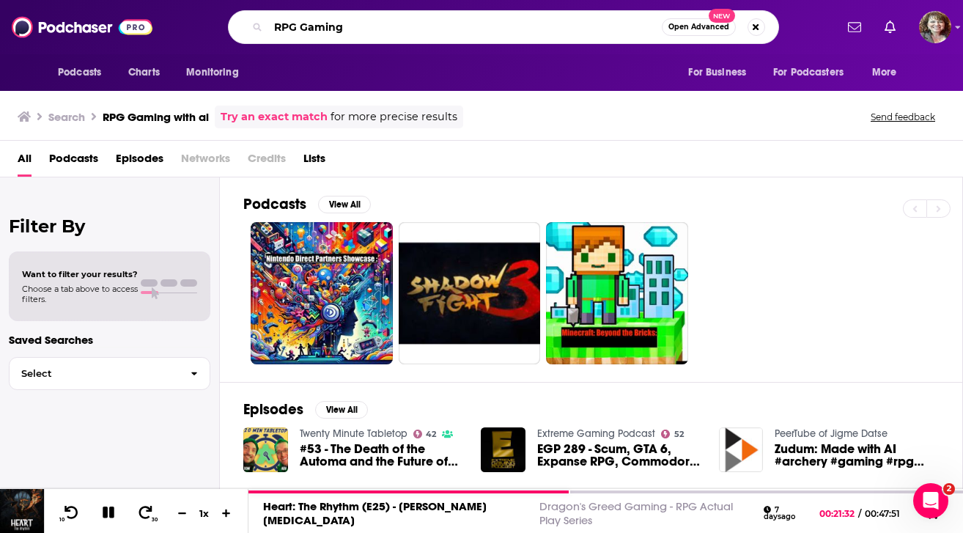
type input "RPG Gaming"
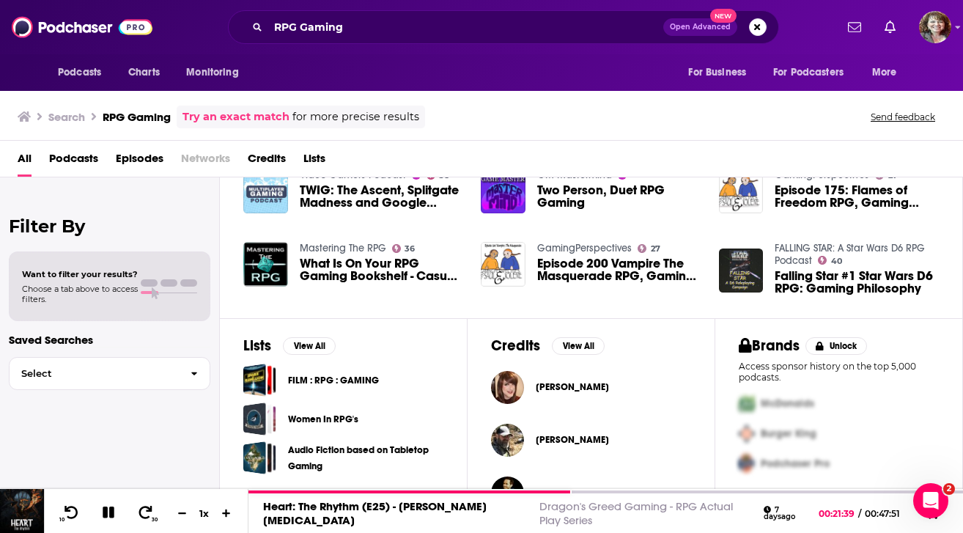
scroll to position [332, 0]
